Goal: Check status: Check status

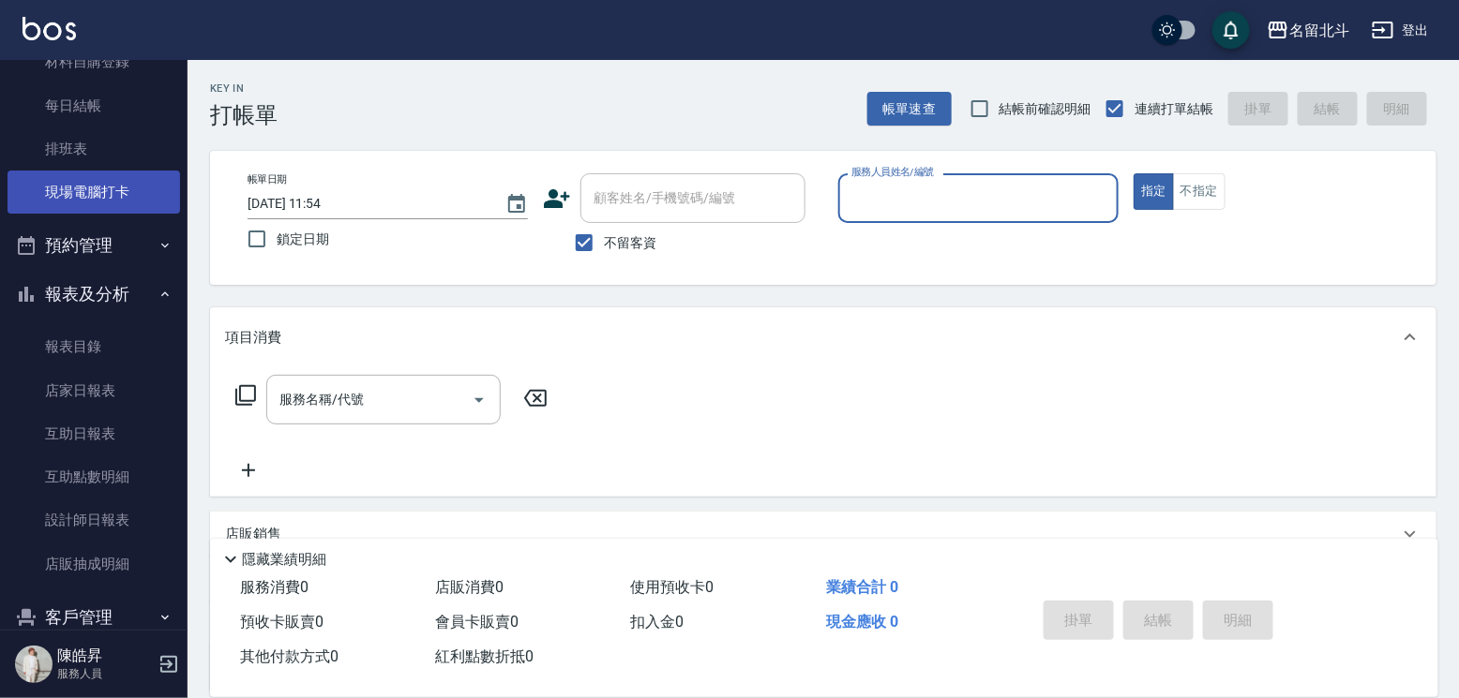
scroll to position [315, 0]
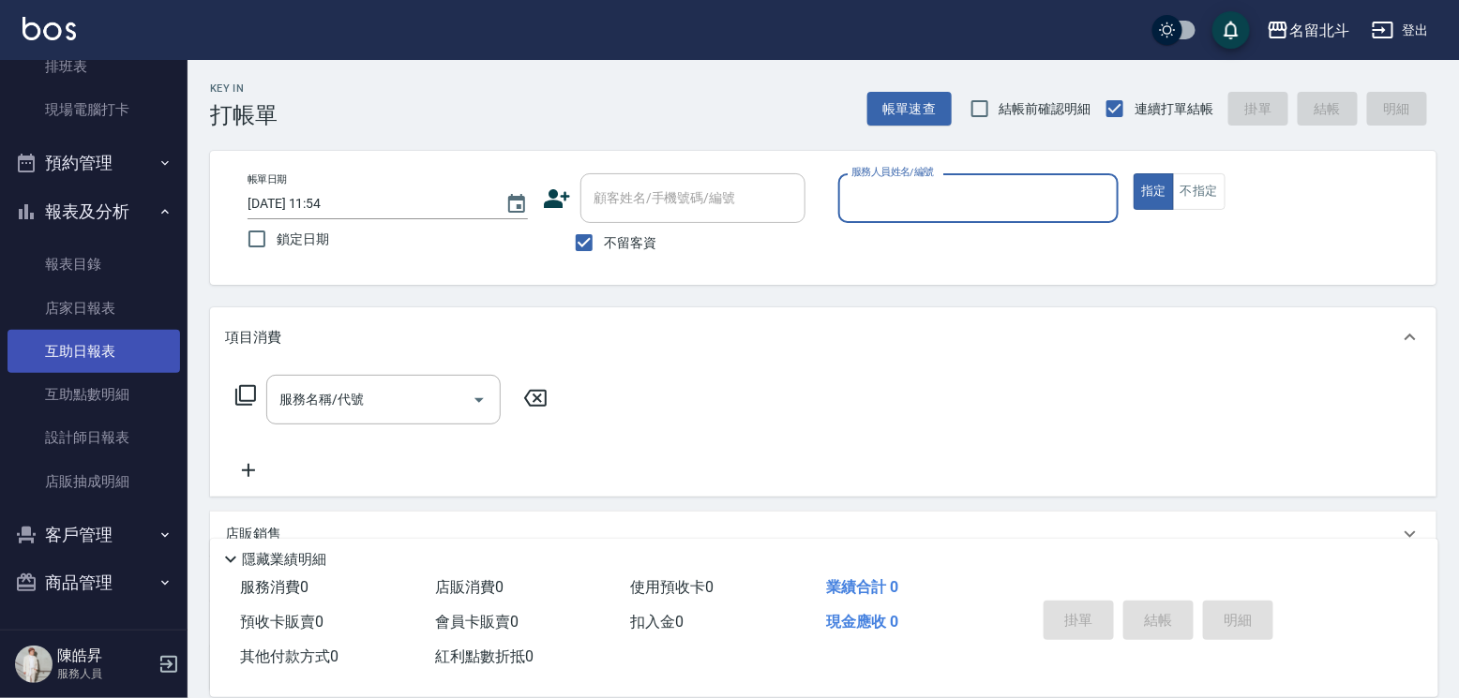
click at [110, 357] on link "互助日報表" at bounding box center [93, 351] width 172 height 43
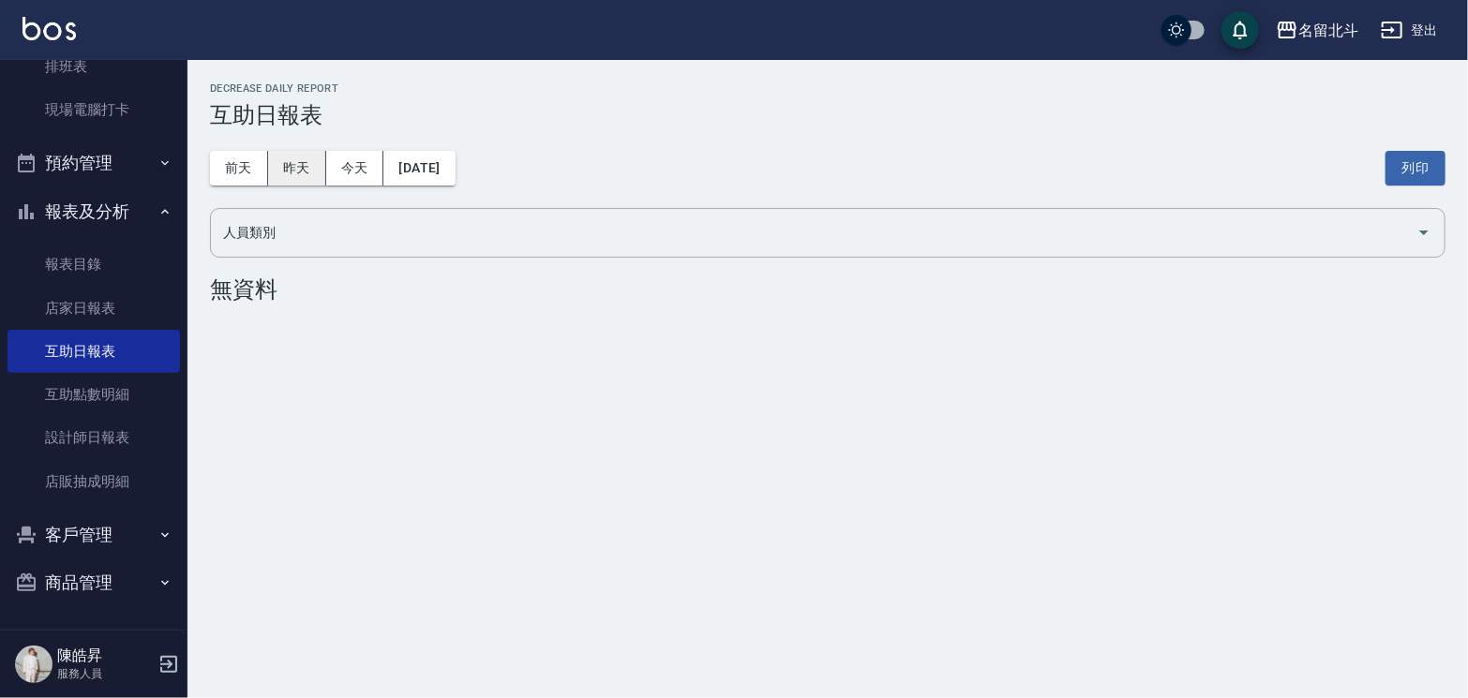
click at [299, 172] on button "昨天" at bounding box center [297, 168] width 58 height 35
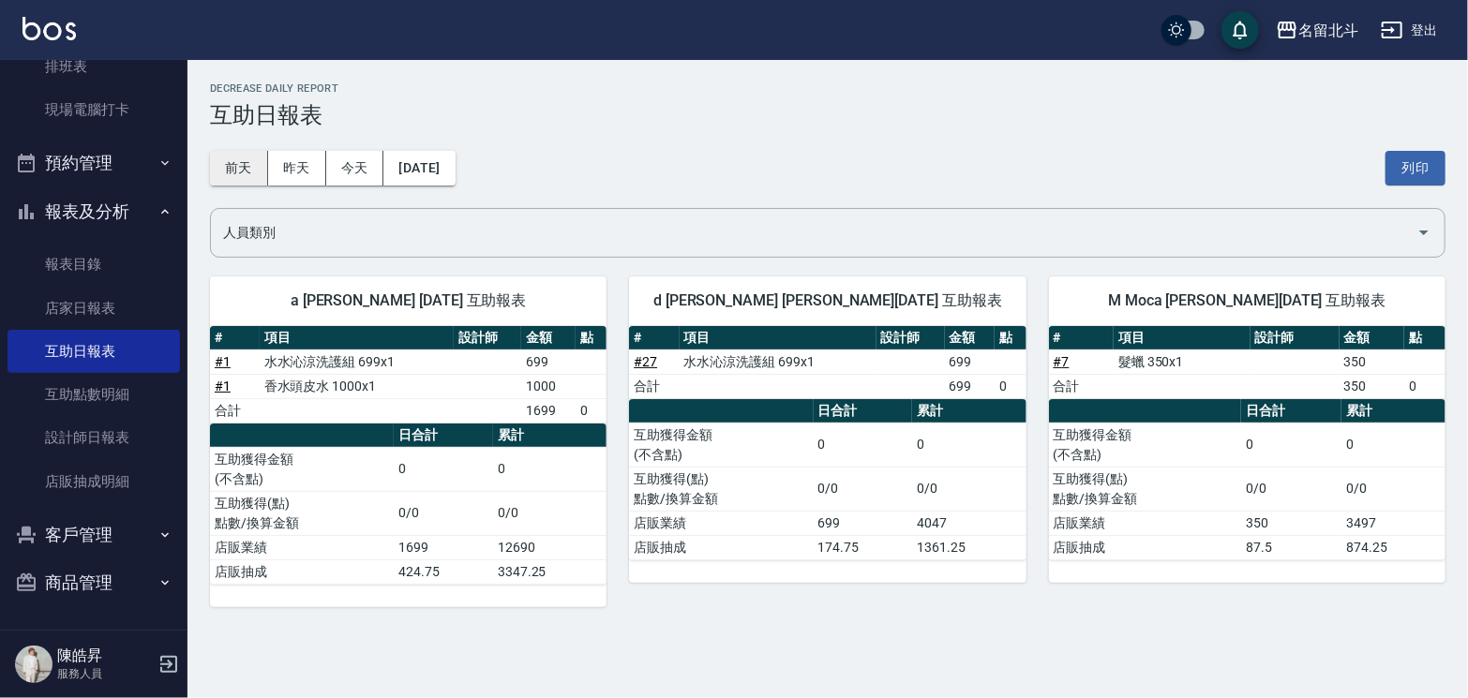
click at [243, 175] on button "前天" at bounding box center [239, 168] width 58 height 35
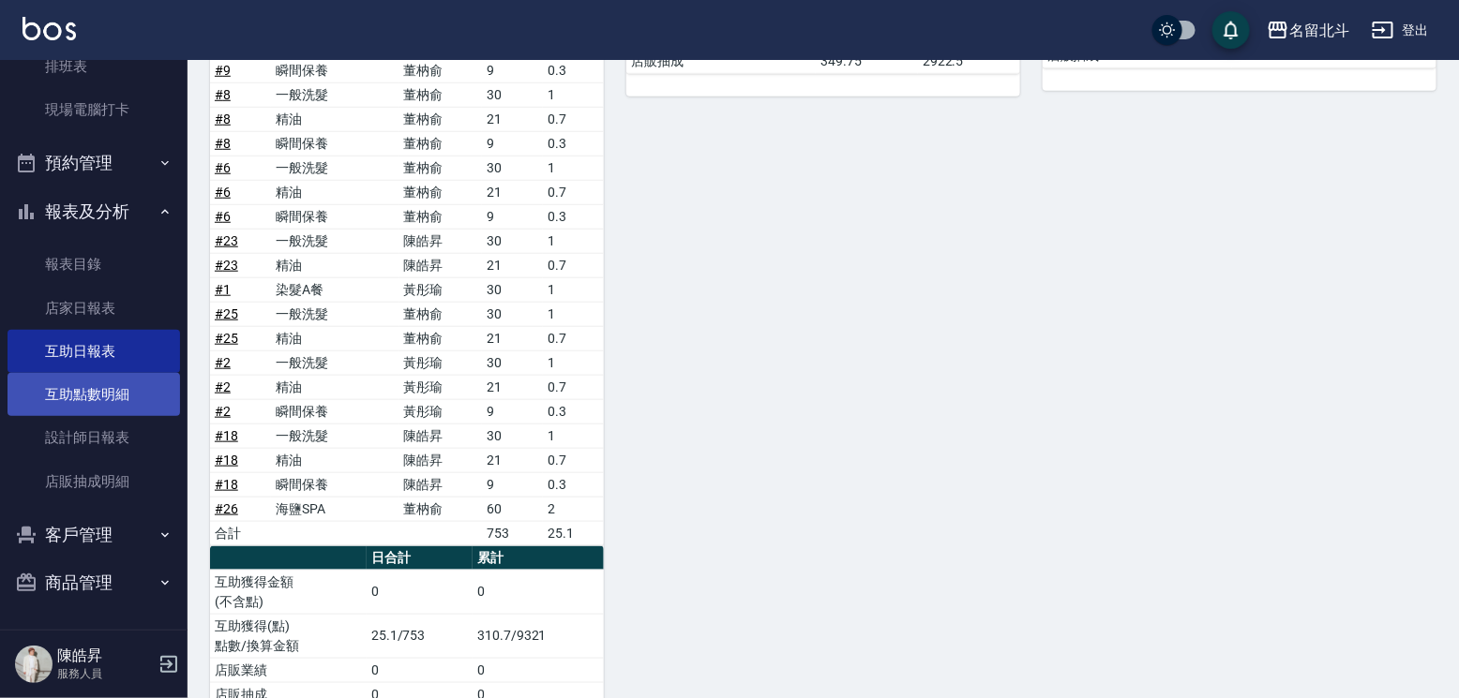
scroll to position [221, 0]
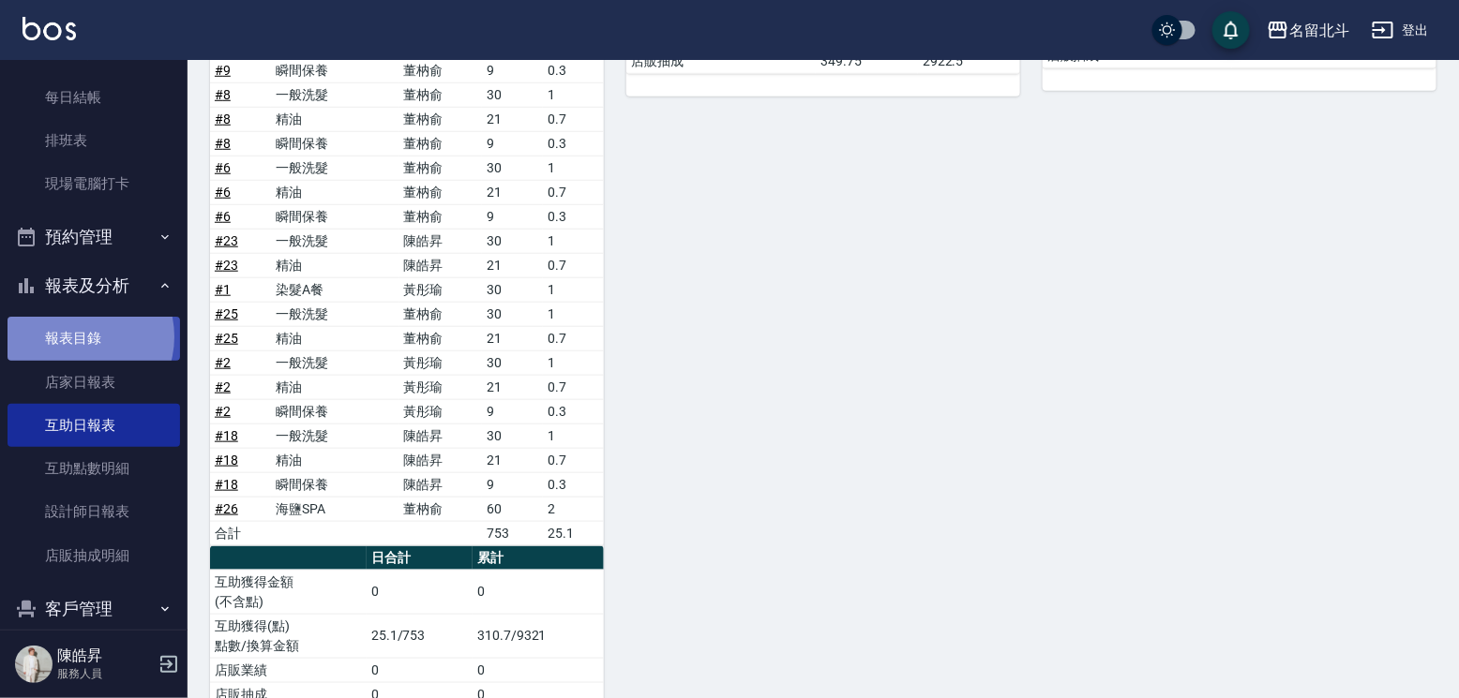
click at [78, 350] on link "報表目錄" at bounding box center [93, 338] width 172 height 43
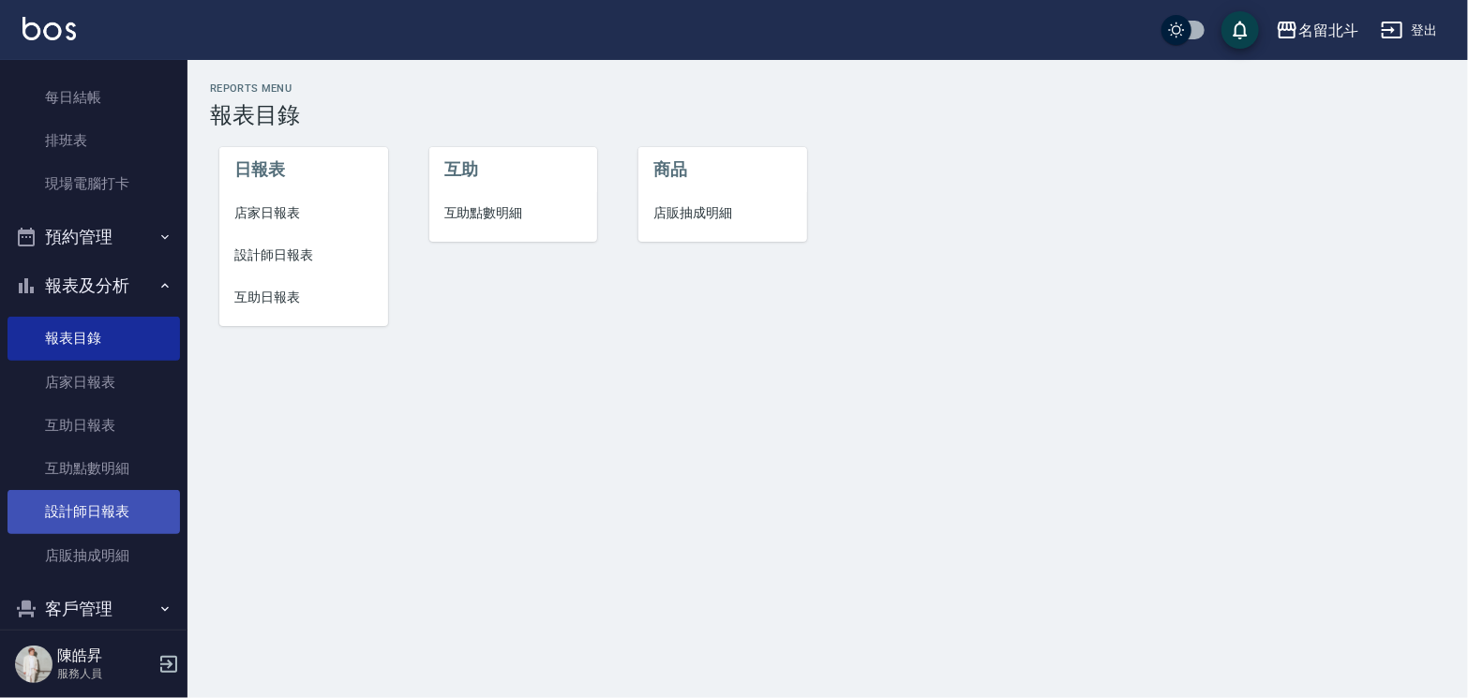
click at [90, 523] on link "設計師日報表" at bounding box center [93, 511] width 172 height 43
